Goal: Find specific page/section: Find specific page/section

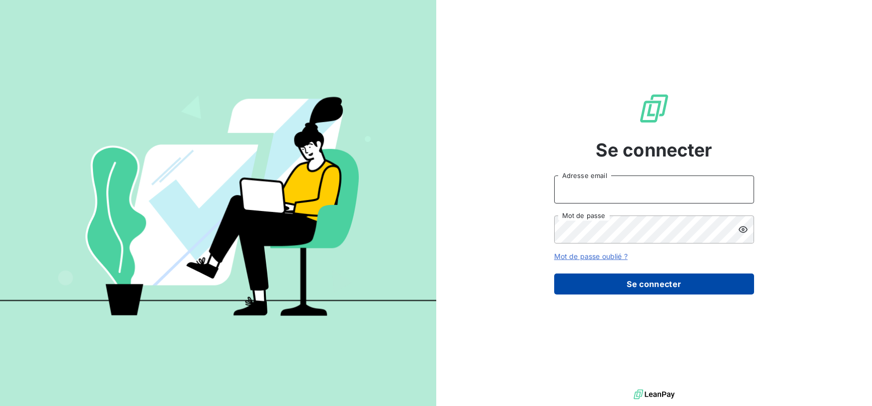
type input "[EMAIL_ADDRESS][DOMAIN_NAME]"
click at [651, 278] on button "Se connecter" at bounding box center [654, 283] width 200 height 21
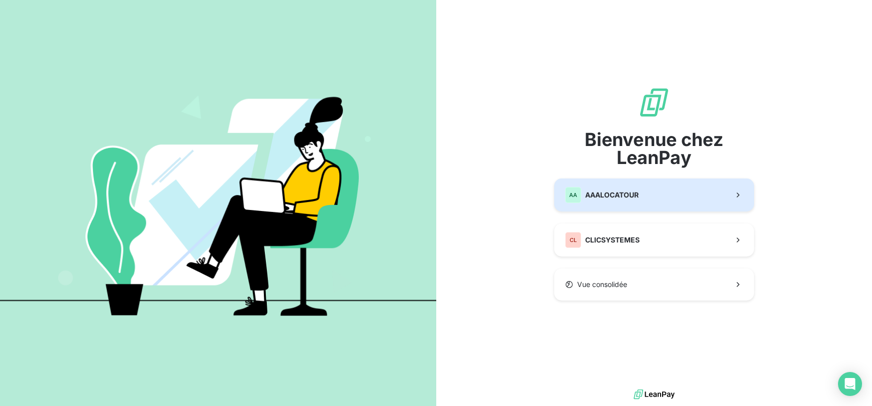
click at [644, 204] on button "AA AAALOCATOUR" at bounding box center [654, 194] width 200 height 33
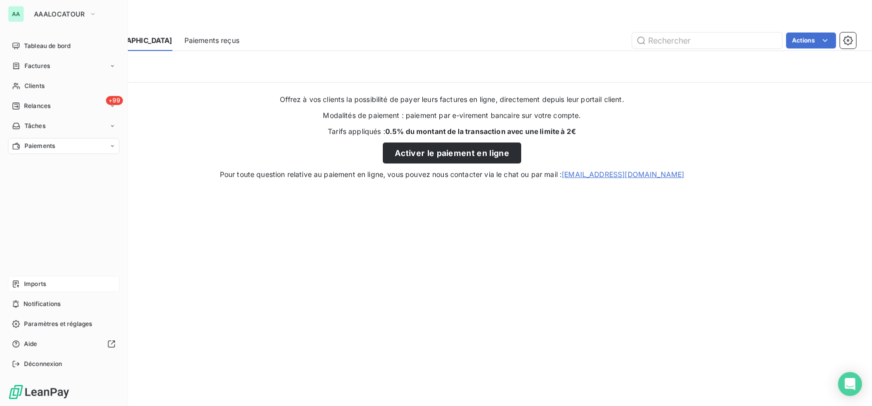
click at [27, 289] on div "Imports" at bounding box center [63, 284] width 111 height 16
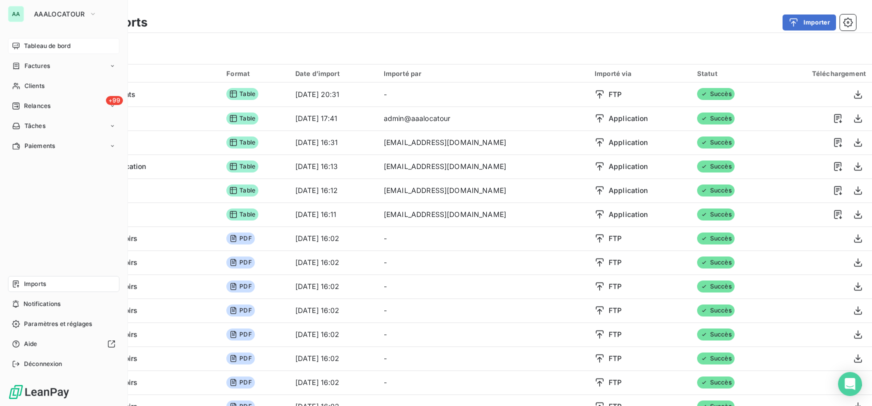
click at [35, 50] on div "Tableau de bord" at bounding box center [63, 46] width 111 height 16
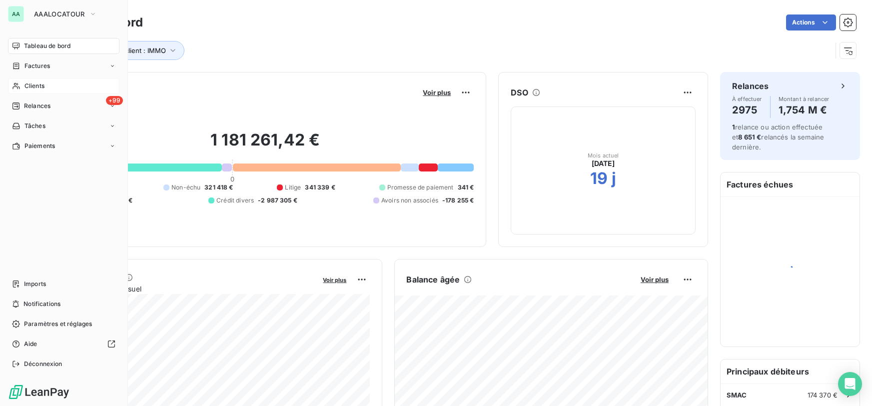
click at [40, 85] on span "Clients" at bounding box center [34, 85] width 20 height 9
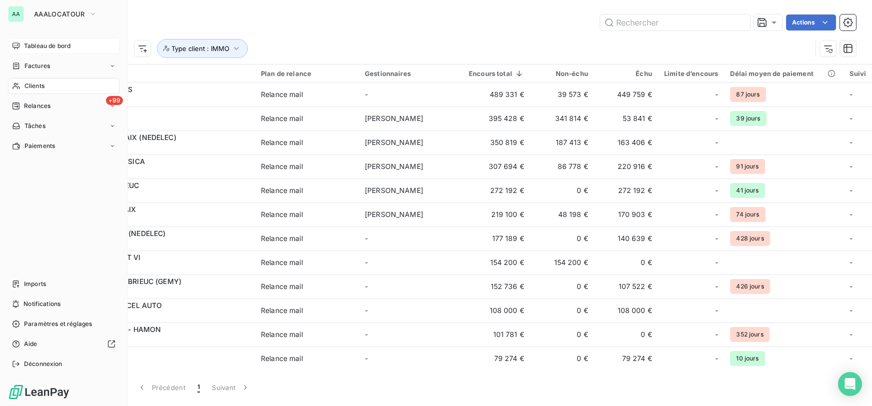
click at [38, 49] on span "Tableau de bord" at bounding box center [47, 45] width 46 height 9
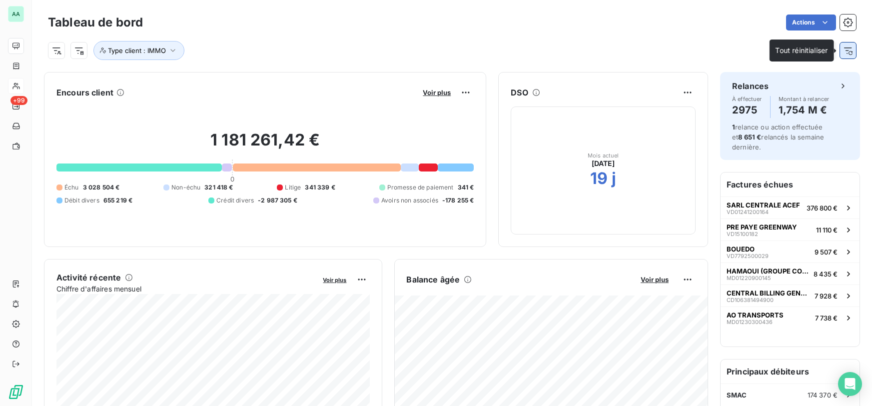
click at [843, 53] on icon "button" at bounding box center [848, 50] width 10 height 10
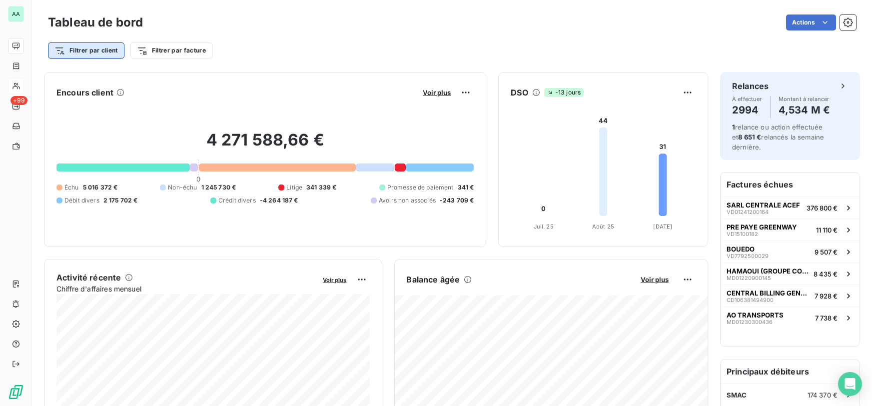
click at [93, 49] on html "AA +99 Tableau de bord Actions Filtrer par client Filtrer par facture Encours c…" at bounding box center [436, 203] width 872 height 406
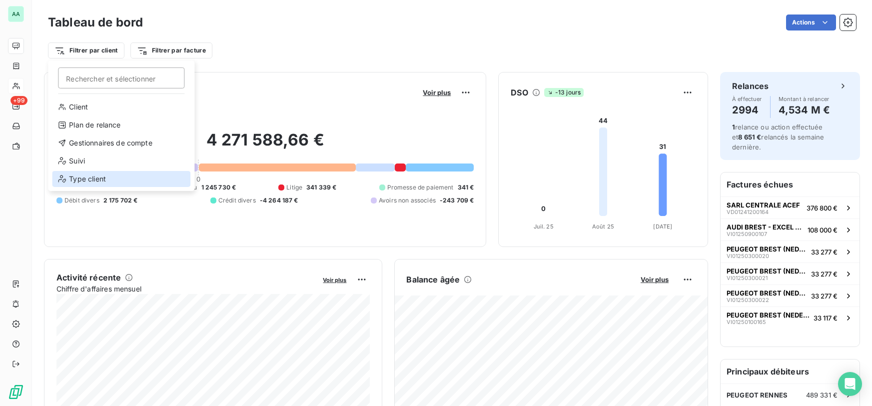
click at [94, 184] on div "Type client" at bounding box center [121, 179] width 138 height 16
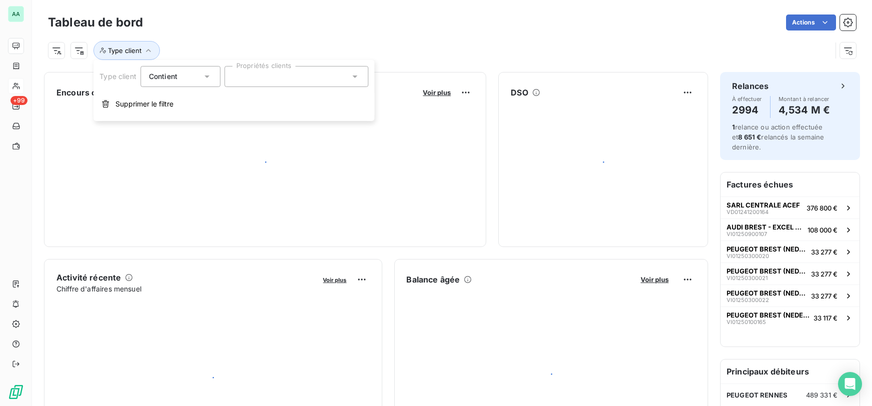
click at [295, 81] on div at bounding box center [296, 76] width 144 height 21
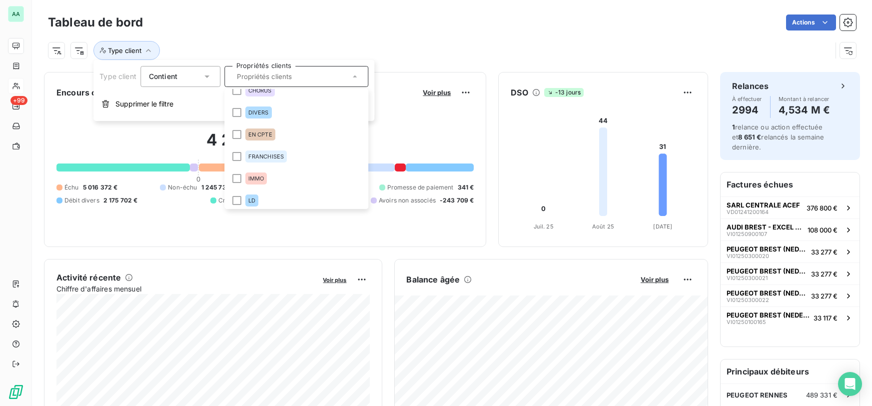
scroll to position [61, 0]
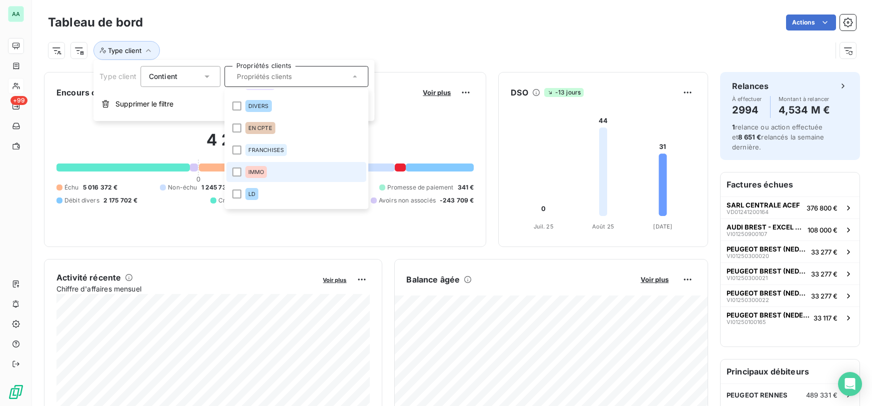
click at [260, 175] on div "IMMO" at bounding box center [256, 172] width 22 height 12
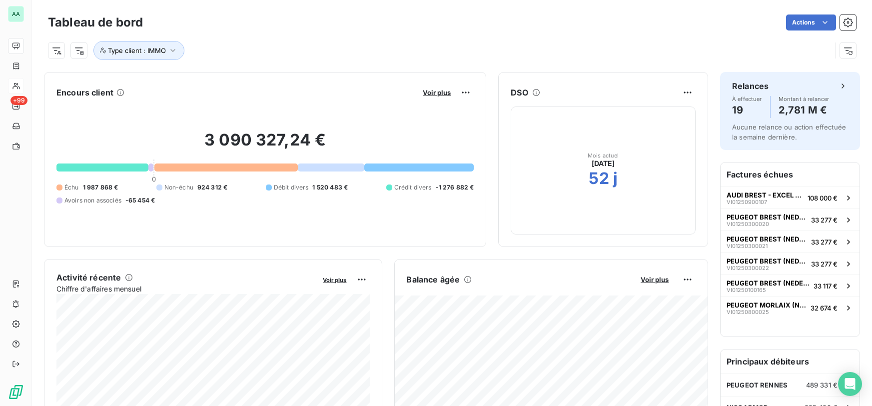
click at [414, 41] on div "Type client : IMMO" at bounding box center [440, 50] width 784 height 19
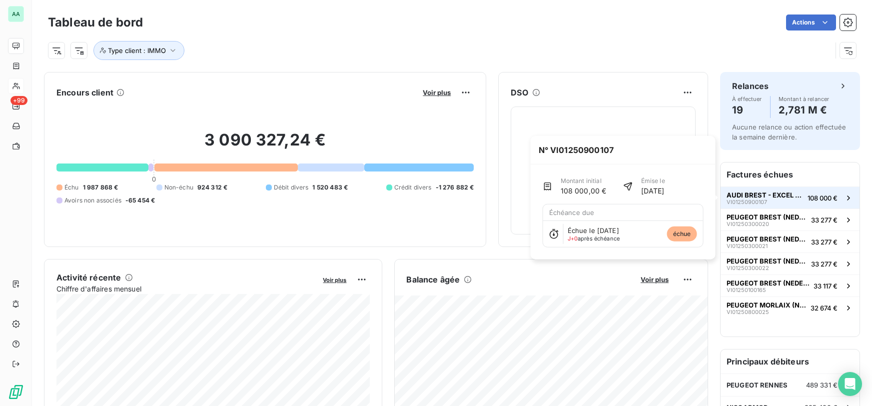
click at [773, 196] on span "AUDI BREST - EXCEL AUTO" at bounding box center [765, 195] width 77 height 8
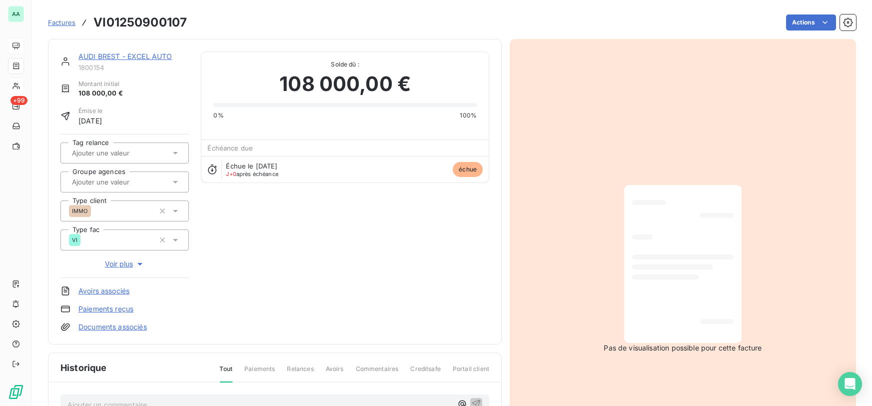
click at [683, 252] on div at bounding box center [682, 264] width 101 height 142
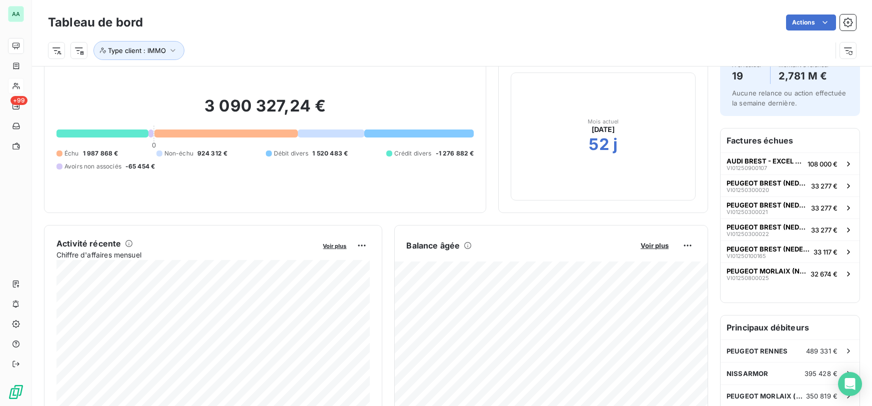
scroll to position [64, 0]
